Goal: Find specific page/section: Find specific page/section

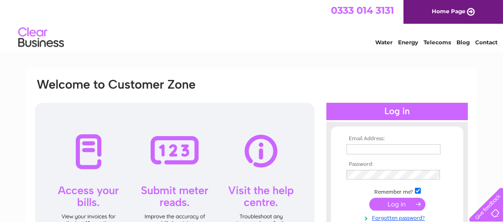
type input "suzanne@ragamuffin-uk.com"
click at [406, 205] on input "submit" at bounding box center [397, 204] width 56 height 13
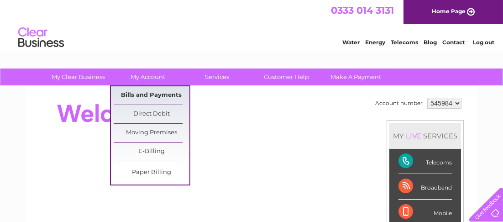
click at [143, 97] on link "Bills and Payments" at bounding box center [151, 95] width 75 height 18
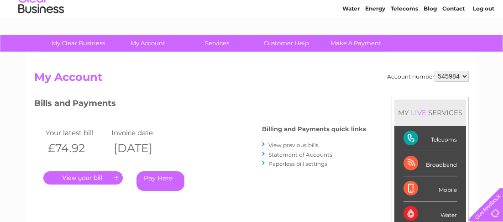
scroll to position [49, 0]
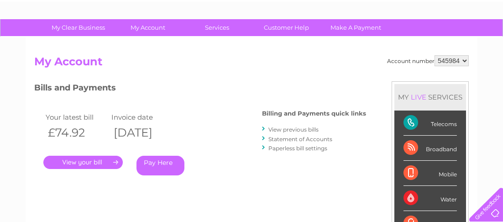
click at [117, 161] on link "." at bounding box center [82, 162] width 79 height 13
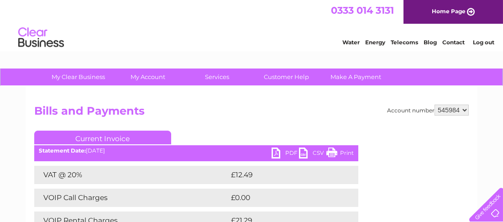
click at [274, 152] on link "PDF" at bounding box center [285, 153] width 27 height 13
